Goal: Task Accomplishment & Management: Use online tool/utility

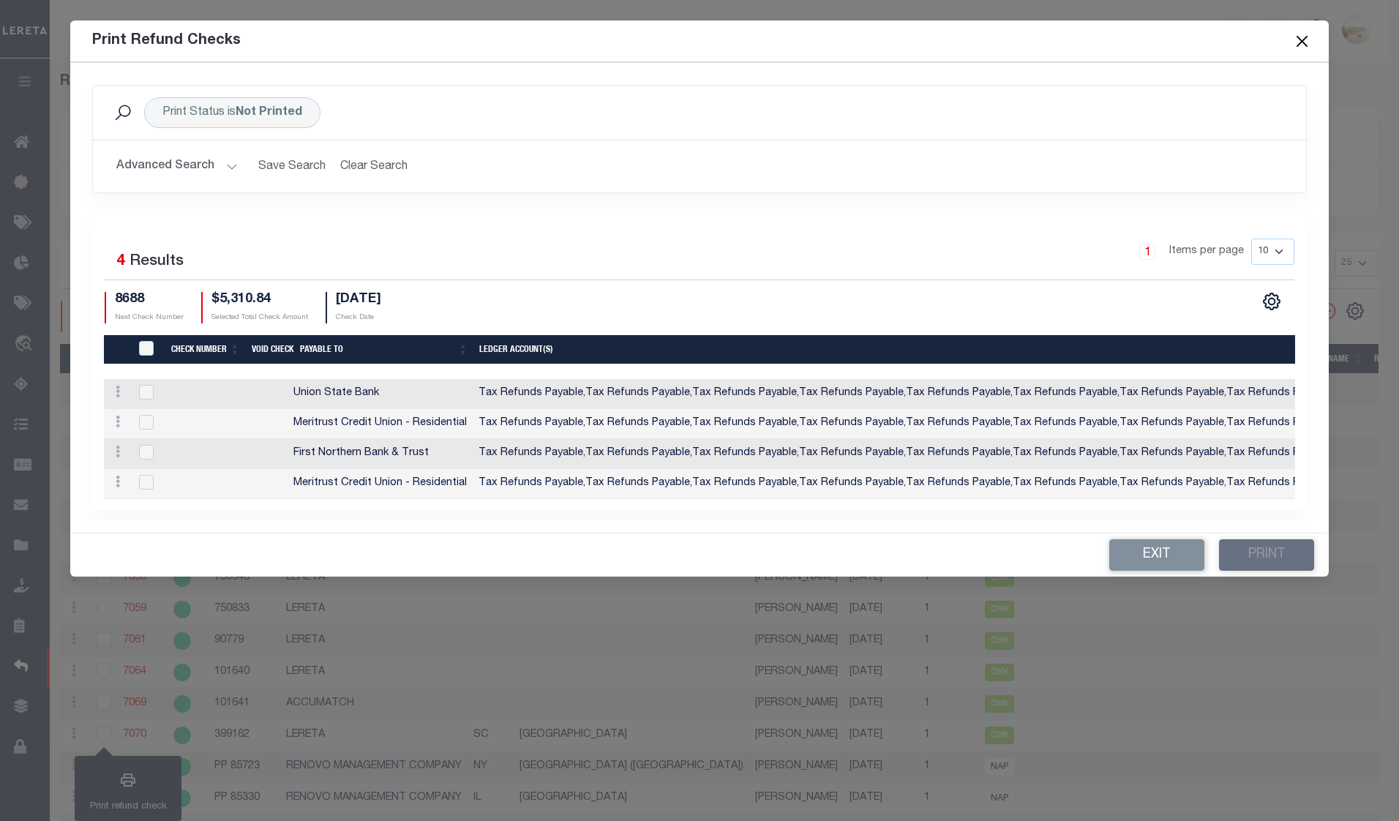
select select "25"
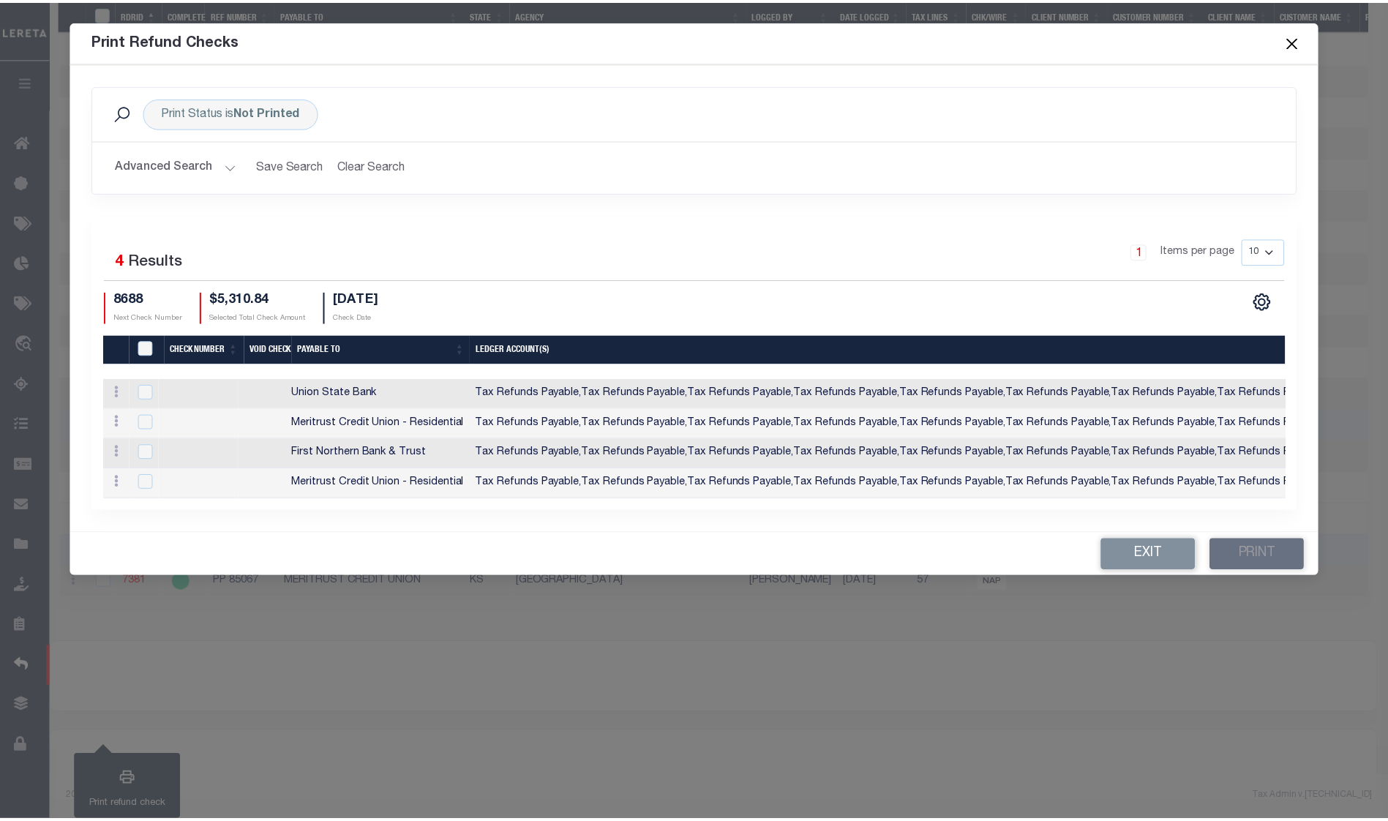
scroll to position [588, 0]
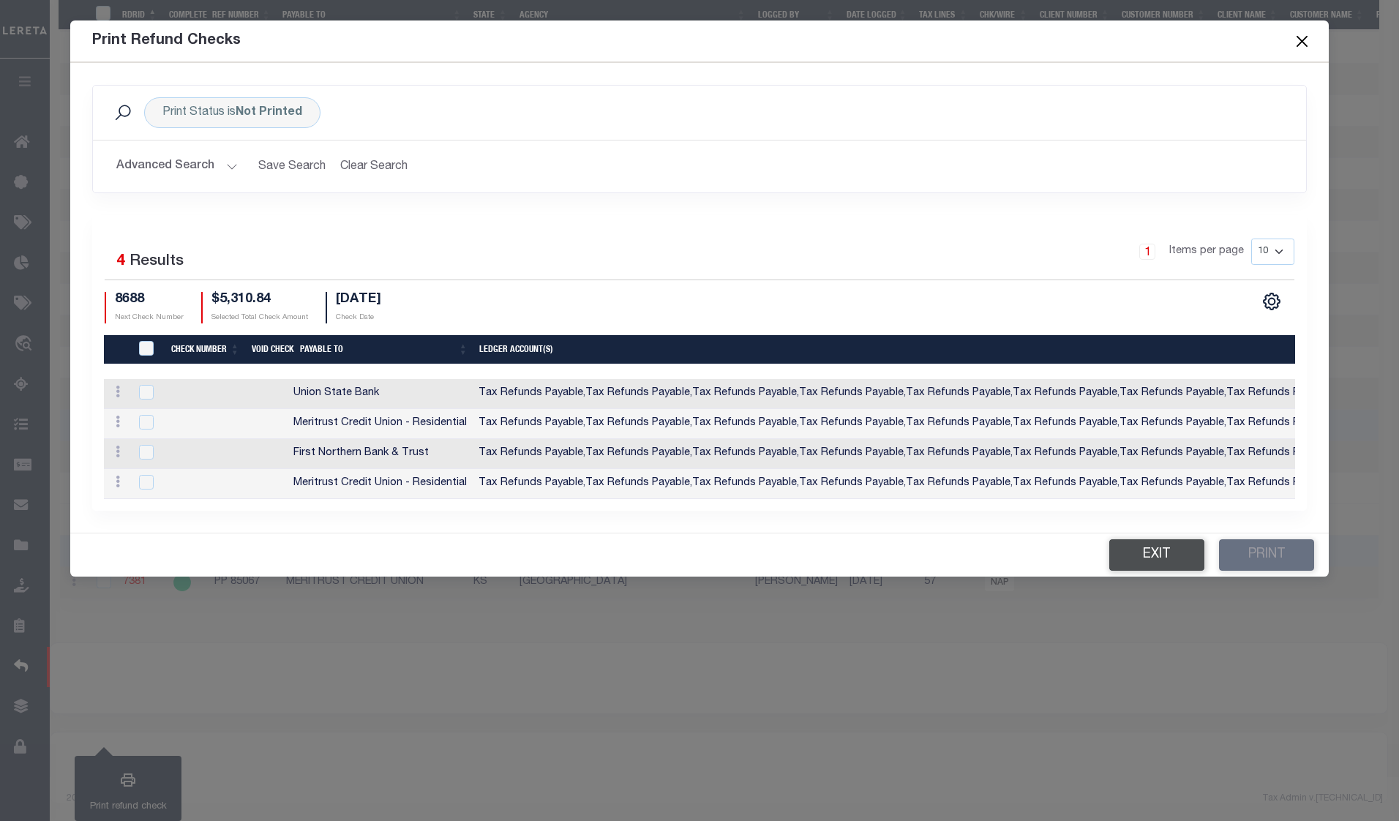
drag, startPoint x: 1148, startPoint y: 554, endPoint x: 1139, endPoint y: 554, distance: 8.8
click at [1148, 554] on button "Exit" at bounding box center [1156, 554] width 95 height 31
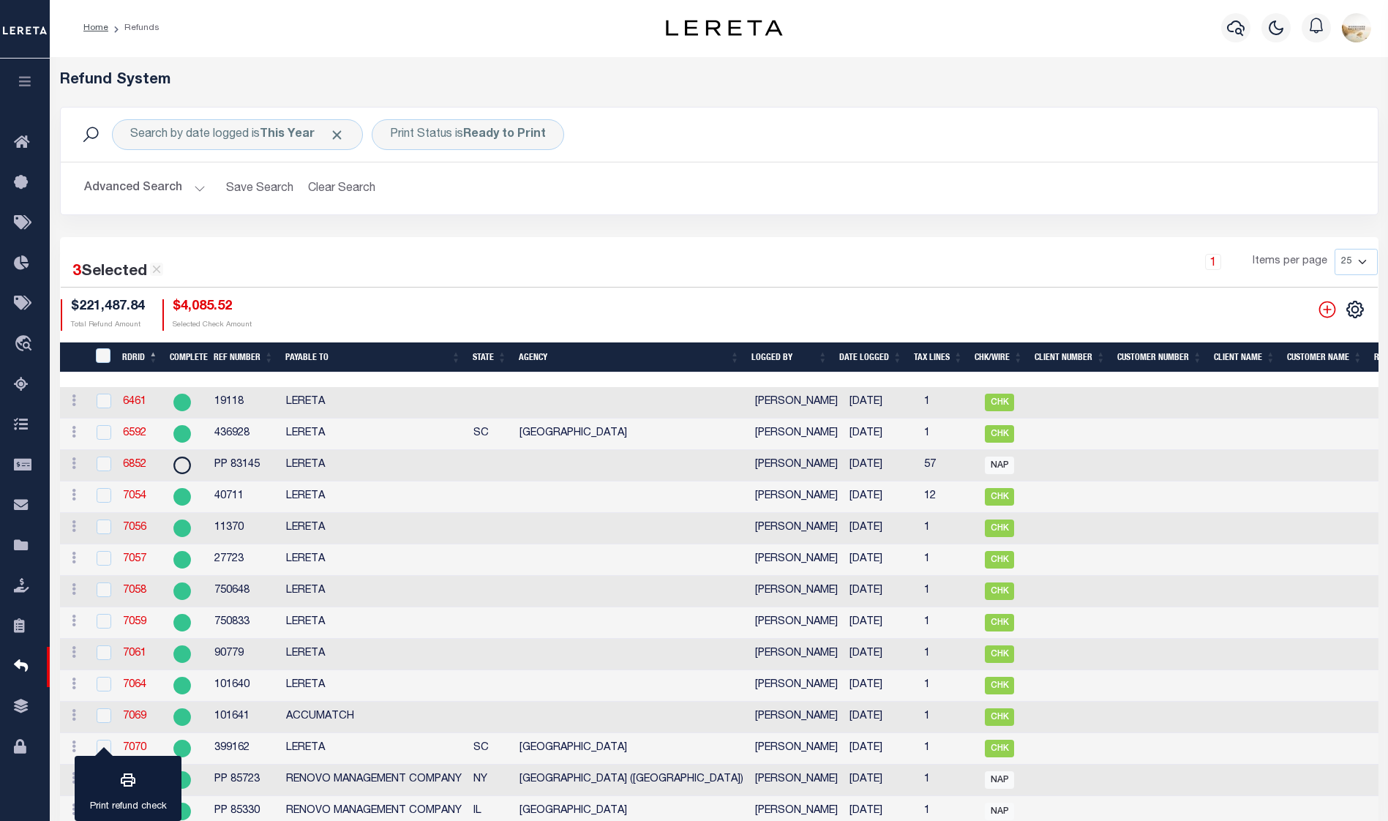
scroll to position [0, 0]
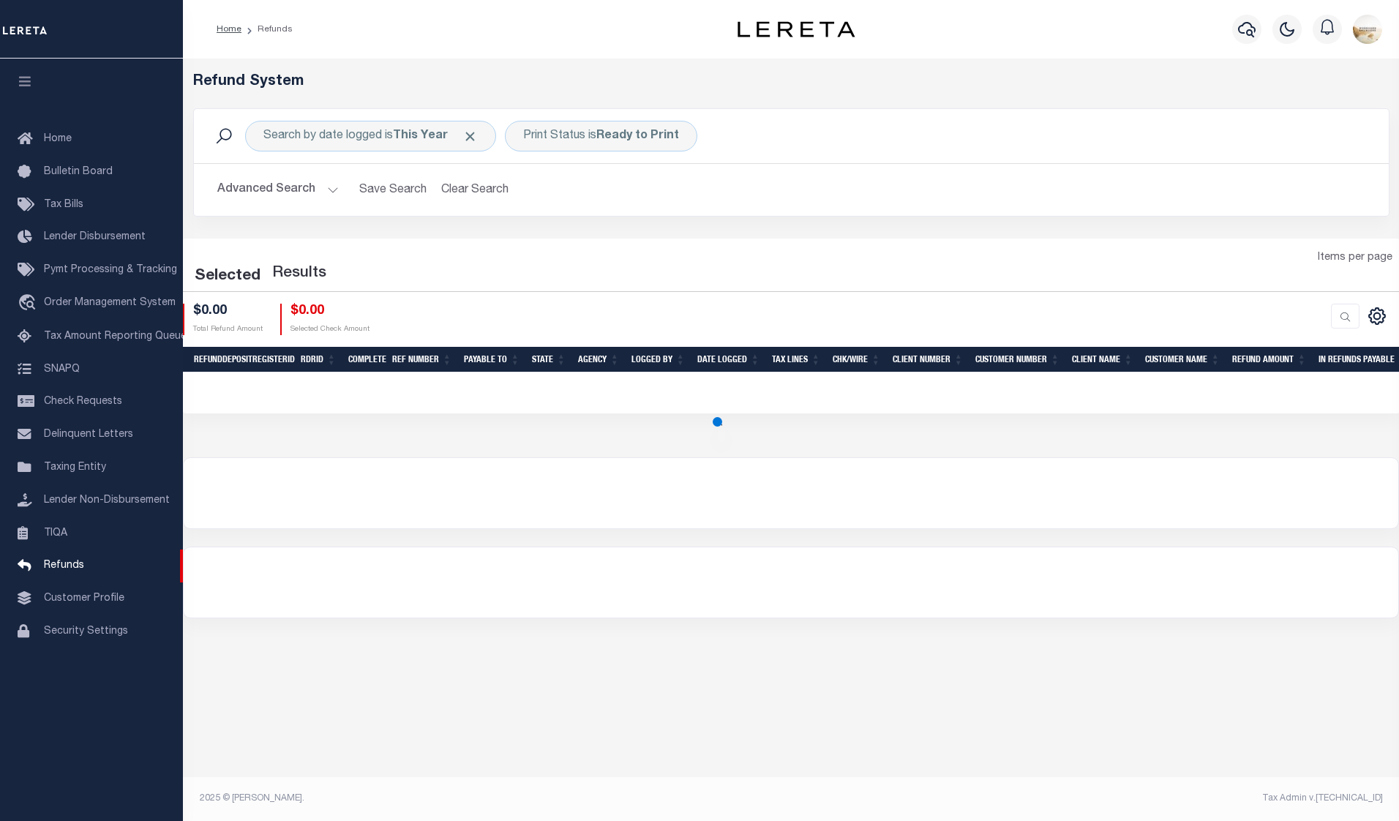
select select "25"
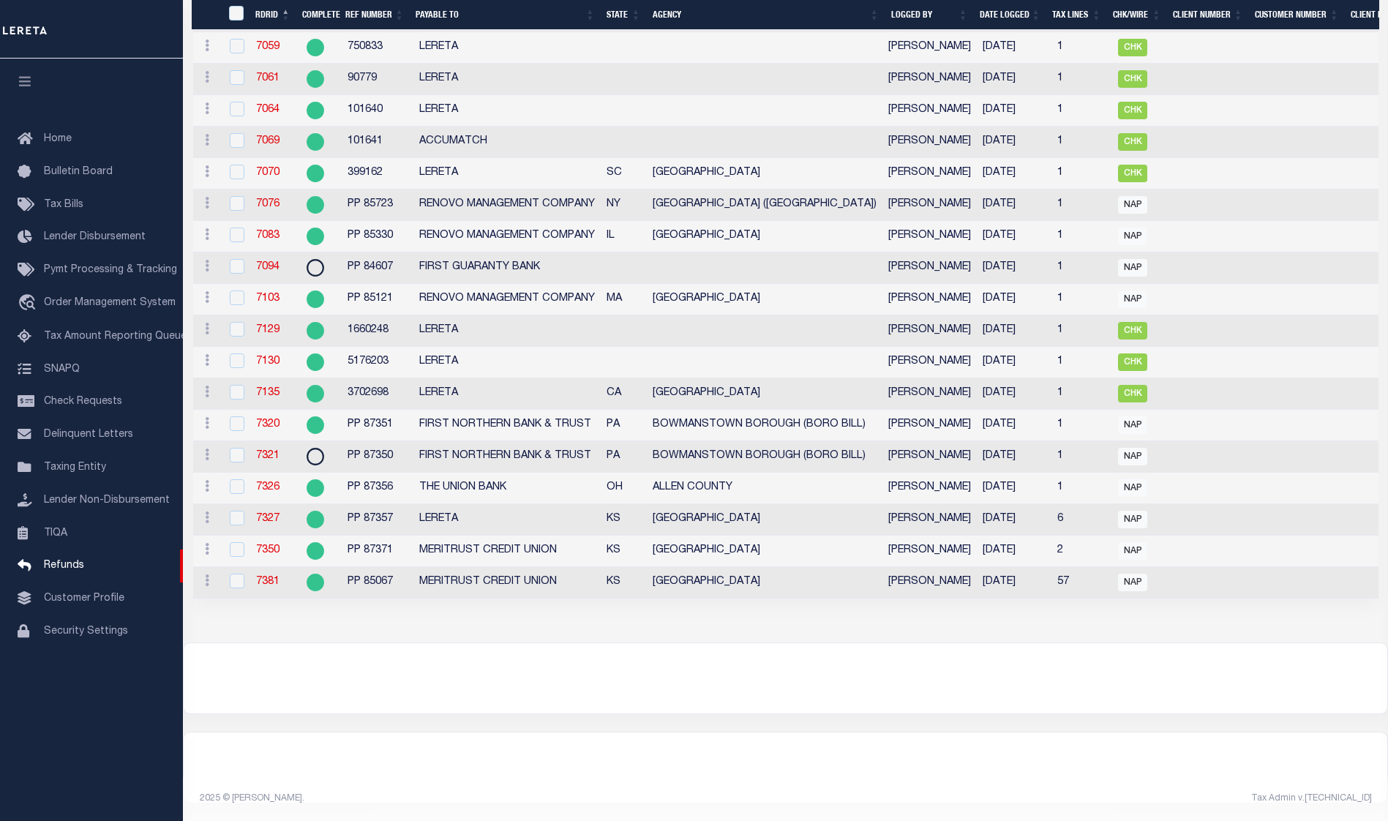
scroll to position [590, 0]
click at [238, 416] on input "checkbox" at bounding box center [237, 423] width 15 height 15
checkbox input "true"
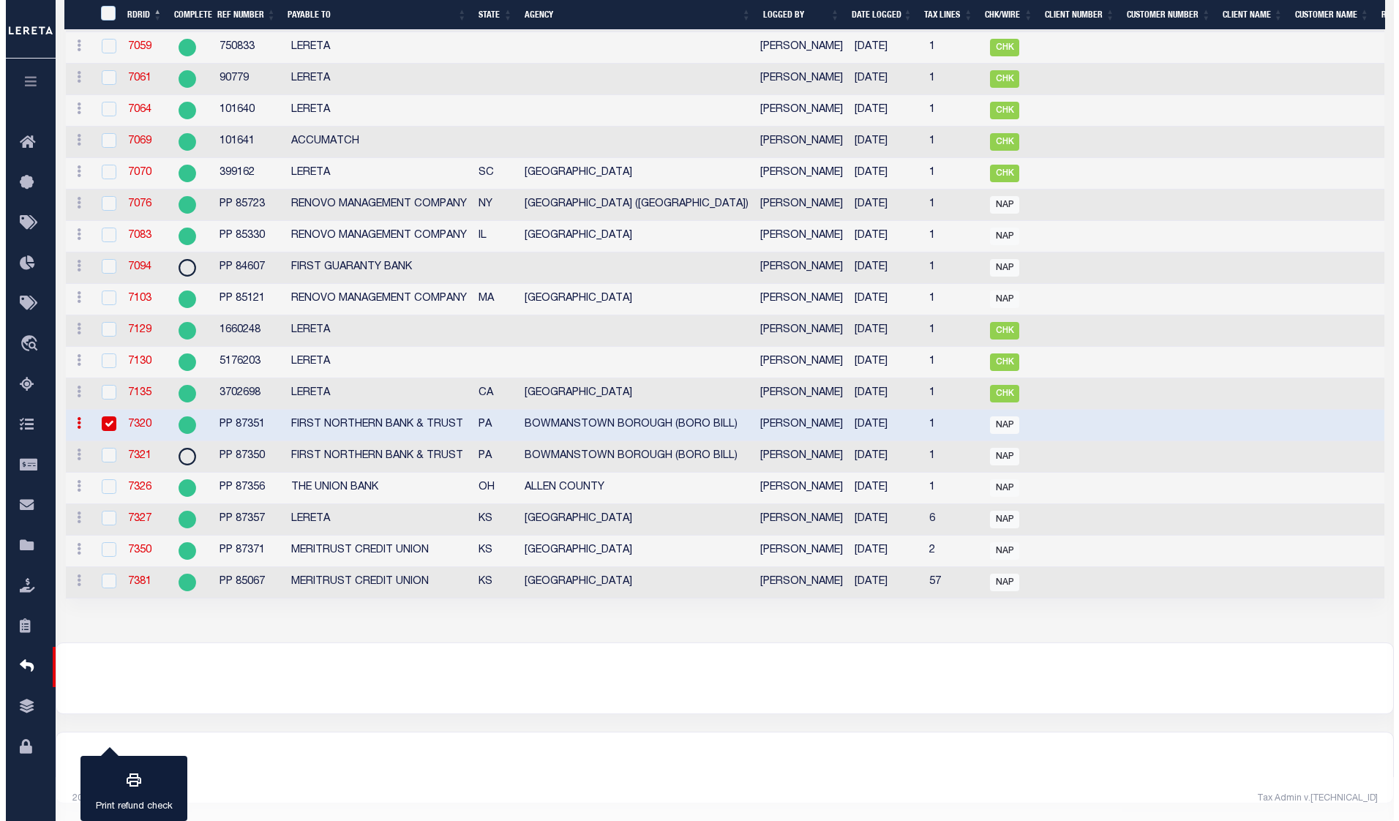
scroll to position [0, 0]
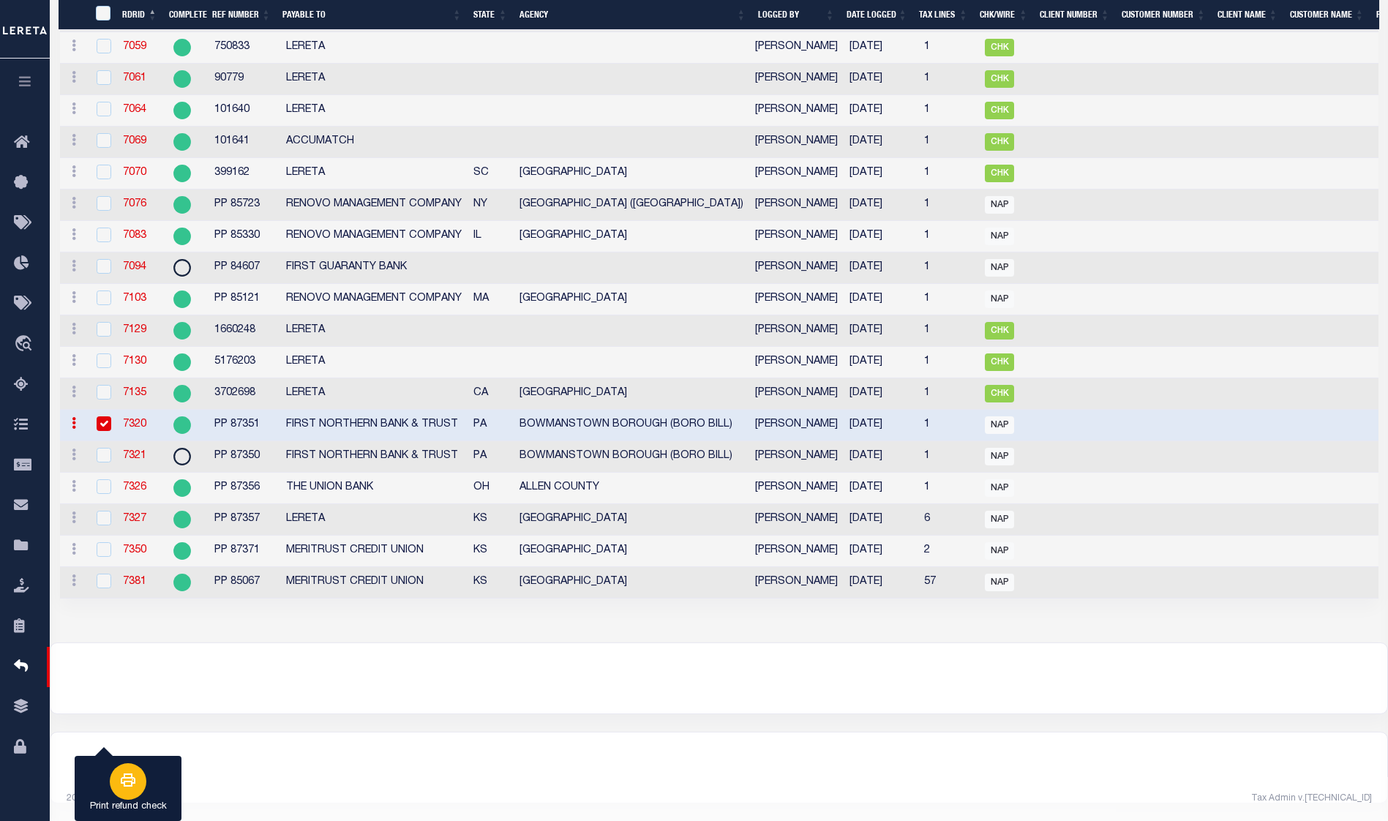
click at [119, 781] on icon "button" at bounding box center [128, 780] width 18 height 18
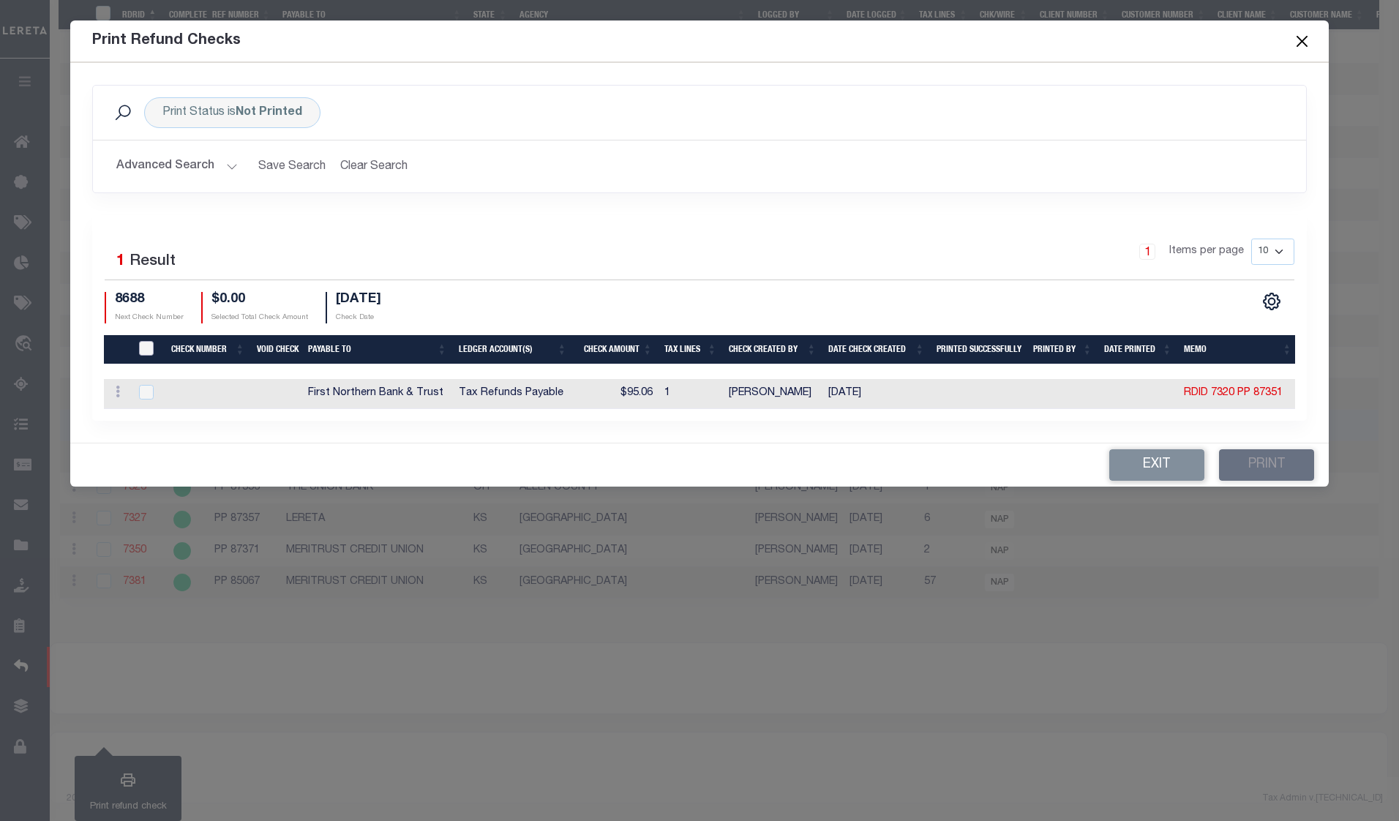
click at [146, 341] on input "TIQA Select" at bounding box center [146, 348] width 15 height 15
checkbox input "true"
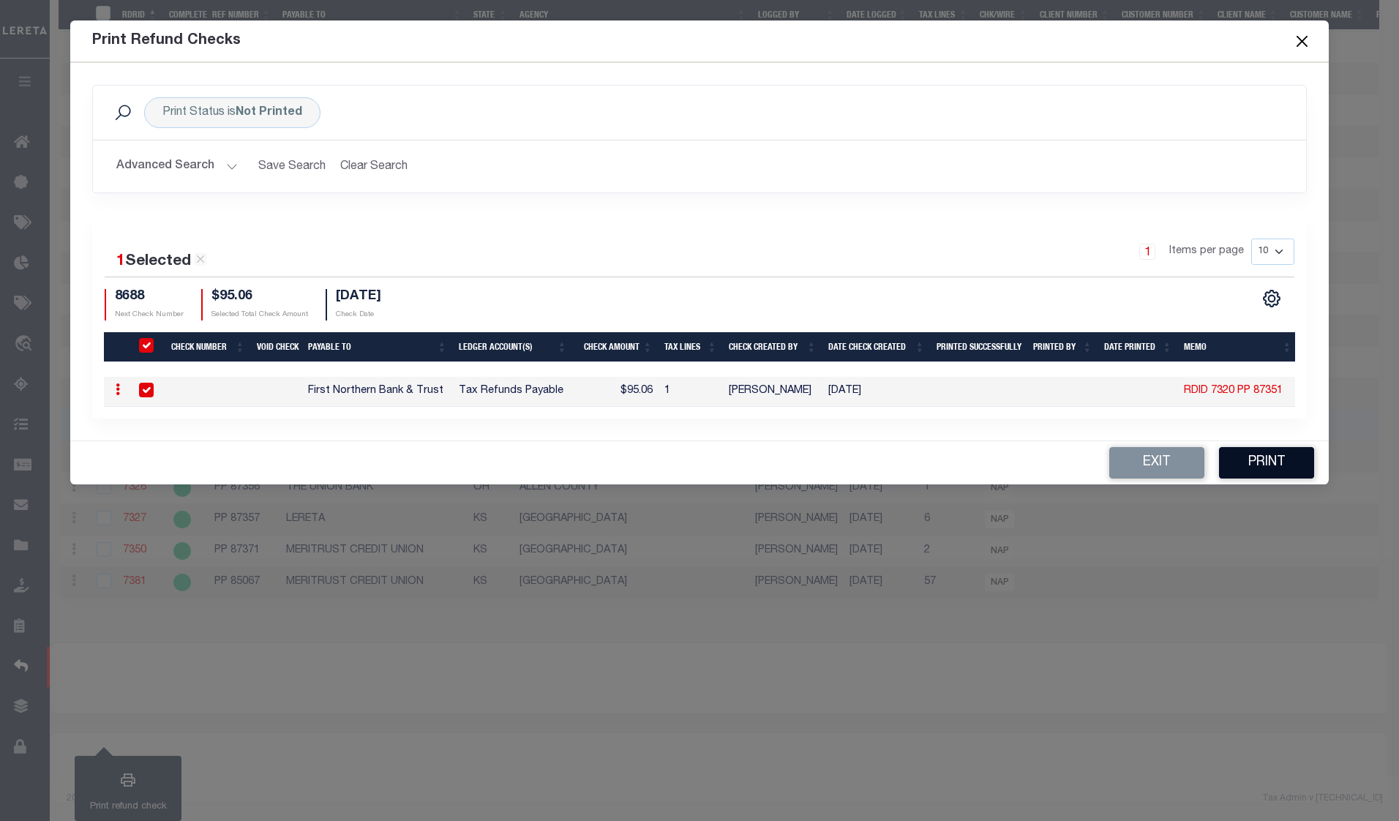
click at [1282, 474] on button "Print" at bounding box center [1266, 462] width 95 height 31
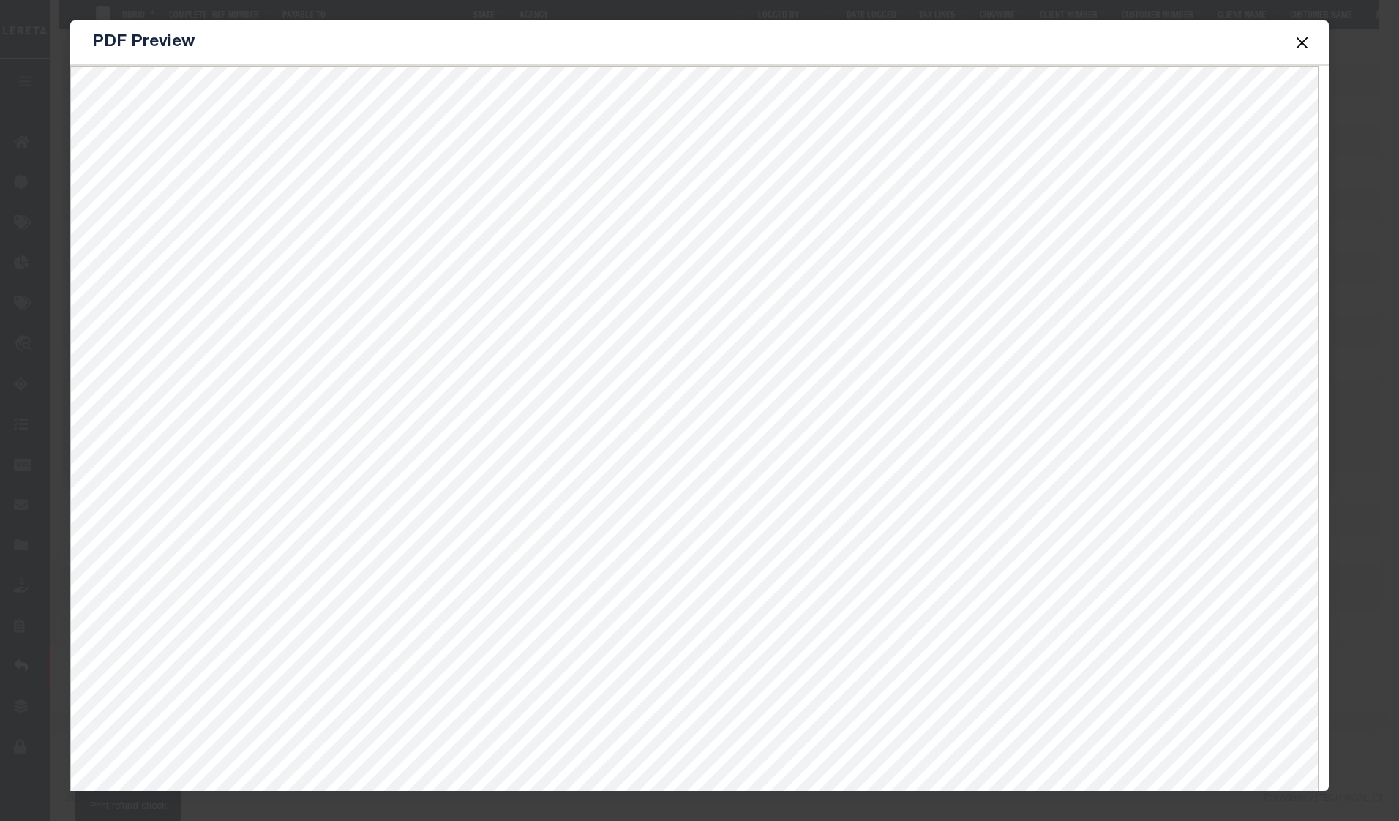
click at [1308, 42] on button "Close" at bounding box center [1301, 42] width 19 height 19
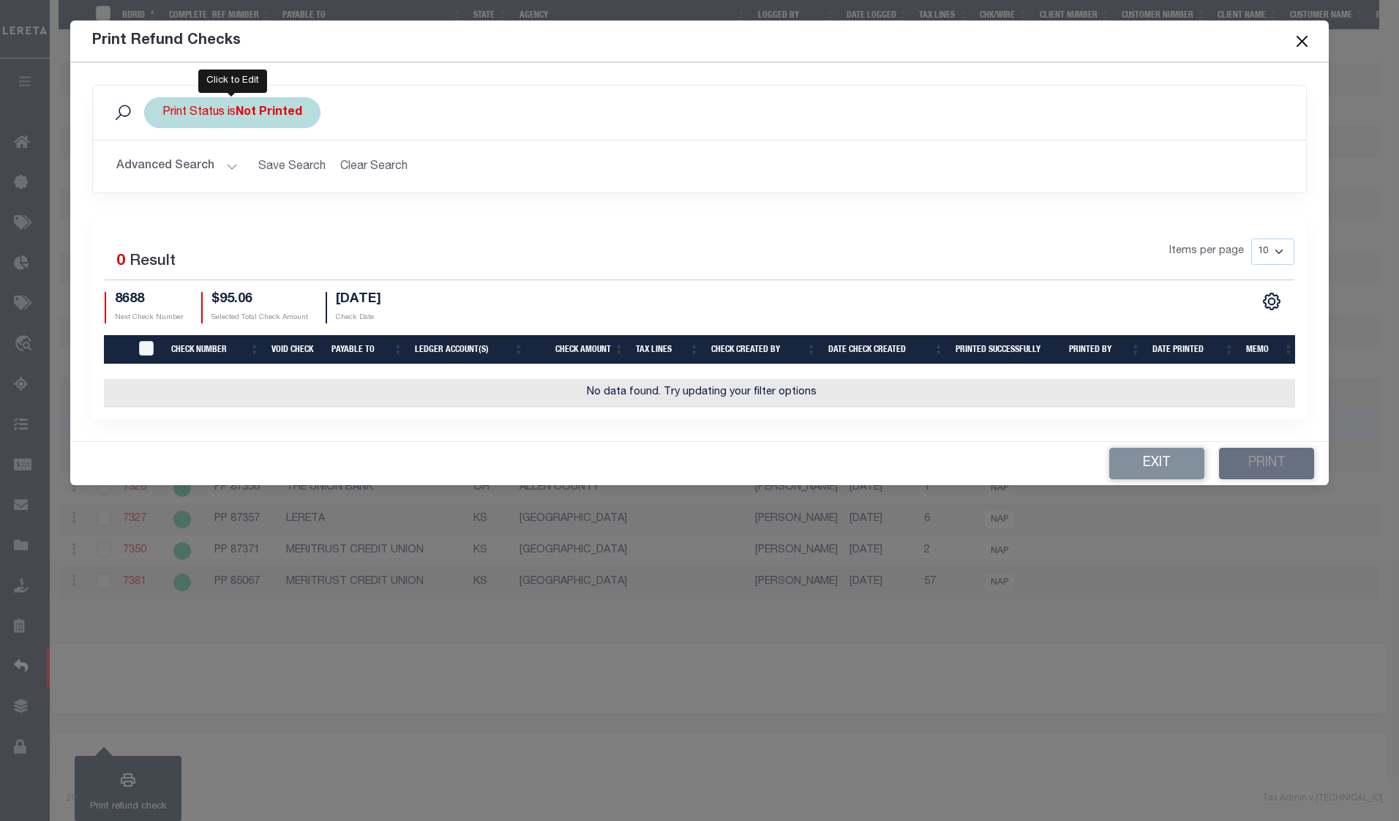
click at [304, 105] on div "Print Status is Not Printed" at bounding box center [232, 112] width 176 height 31
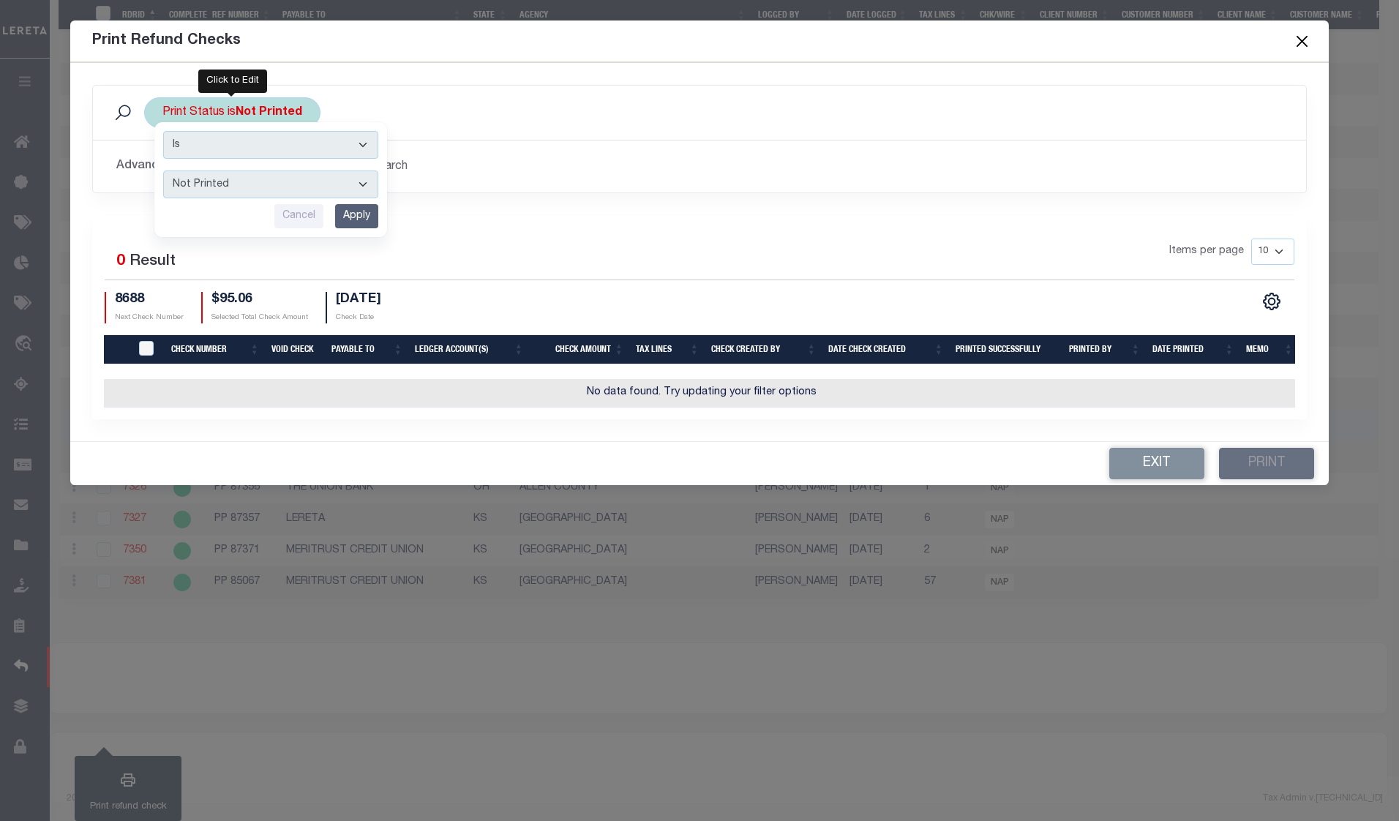
click at [265, 189] on select "Printed Not Printed" at bounding box center [270, 184] width 215 height 28
select select "true"
click at [163, 170] on select "Printed Not Printed" at bounding box center [270, 184] width 215 height 28
click at [372, 210] on input "Apply" at bounding box center [356, 216] width 43 height 24
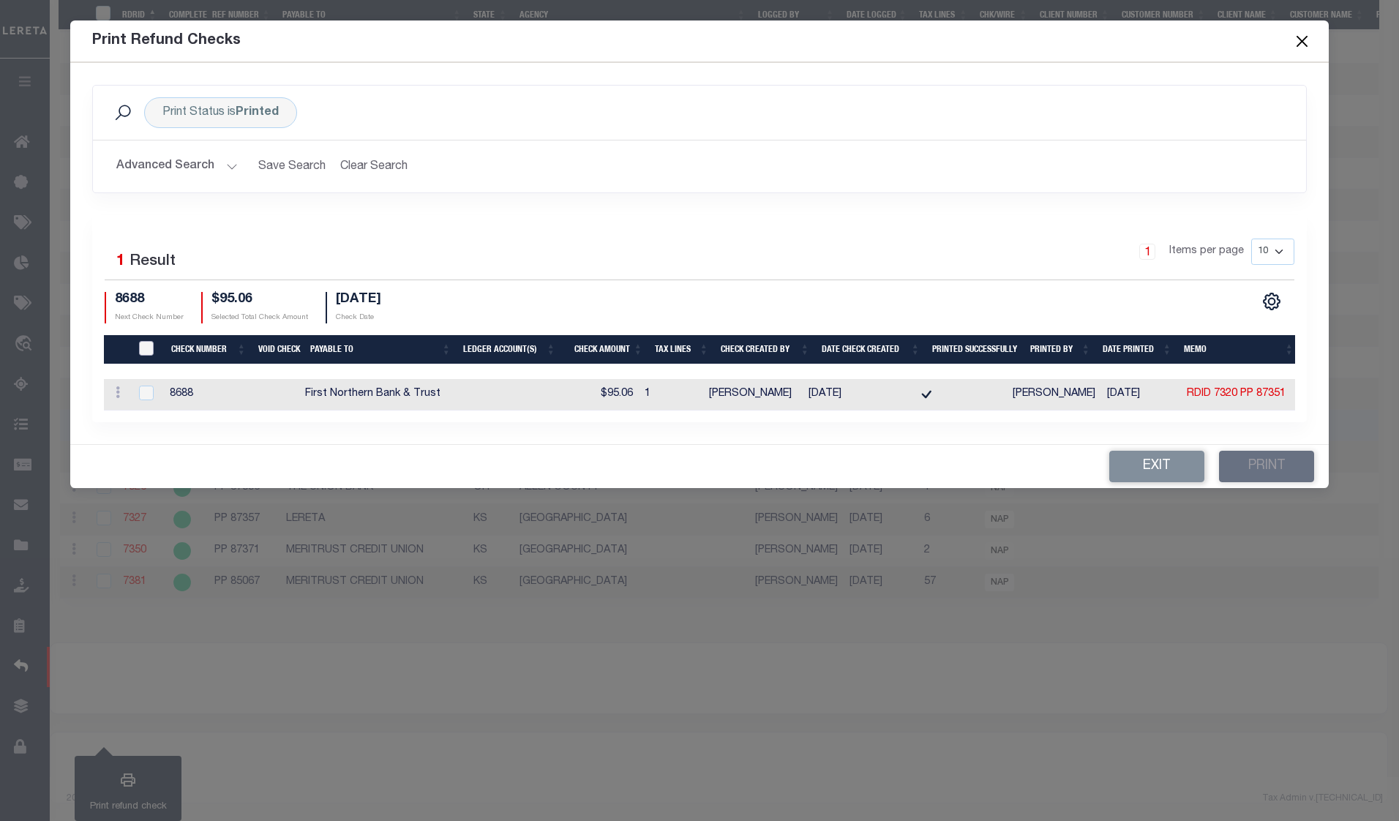
drag, startPoint x: 146, startPoint y: 339, endPoint x: 287, endPoint y: 326, distance: 142.5
click at [146, 341] on input "TIQA Select" at bounding box center [146, 348] width 15 height 15
checkbox input "true"
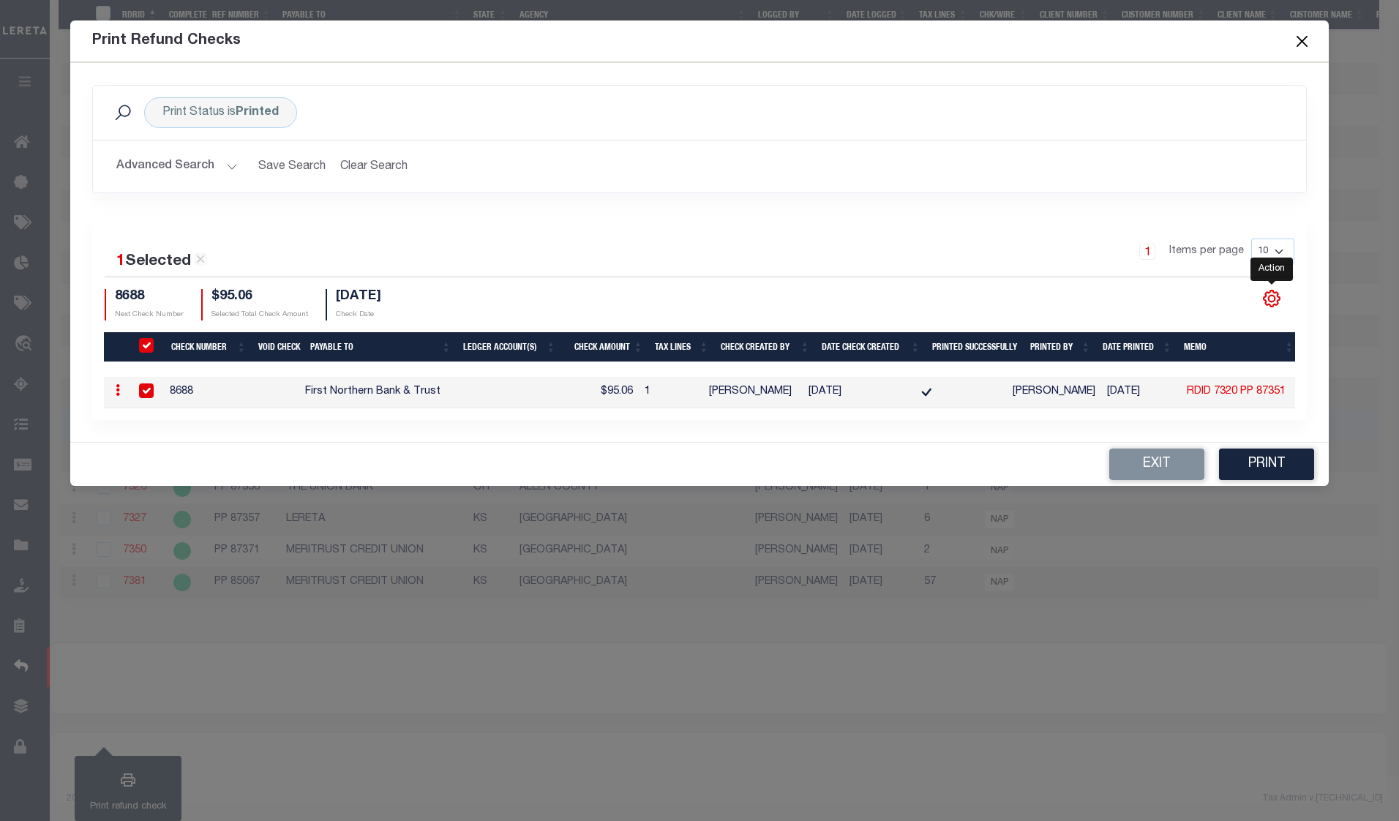
click at [1274, 296] on icon "" at bounding box center [1271, 298] width 19 height 19
click at [1227, 105] on link "CSV" at bounding box center [1211, 103] width 143 height 29
